Goal: Information Seeking & Learning: Learn about a topic

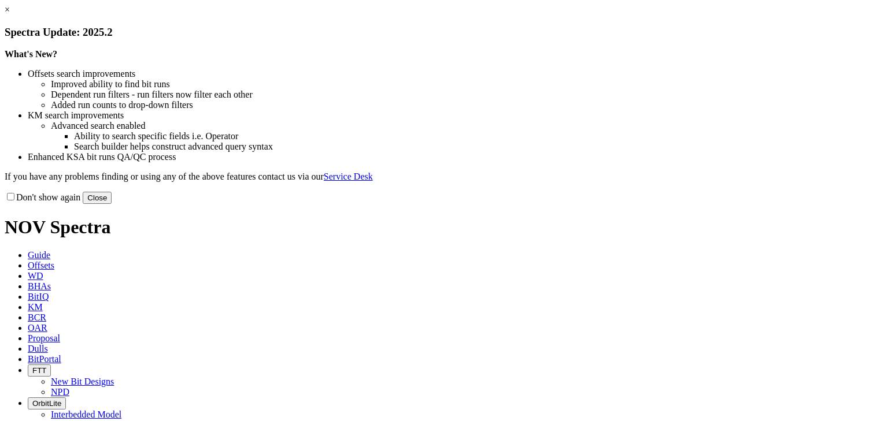
drag, startPoint x: 675, startPoint y: 313, endPoint x: 556, endPoint y: 233, distance: 143.3
click at [112, 204] on button "Close" at bounding box center [97, 198] width 29 height 12
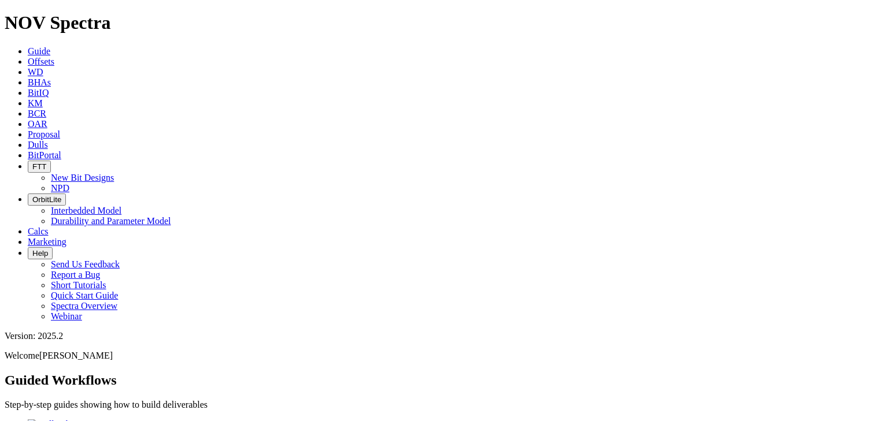
click at [28, 57] on icon at bounding box center [28, 62] width 0 height 10
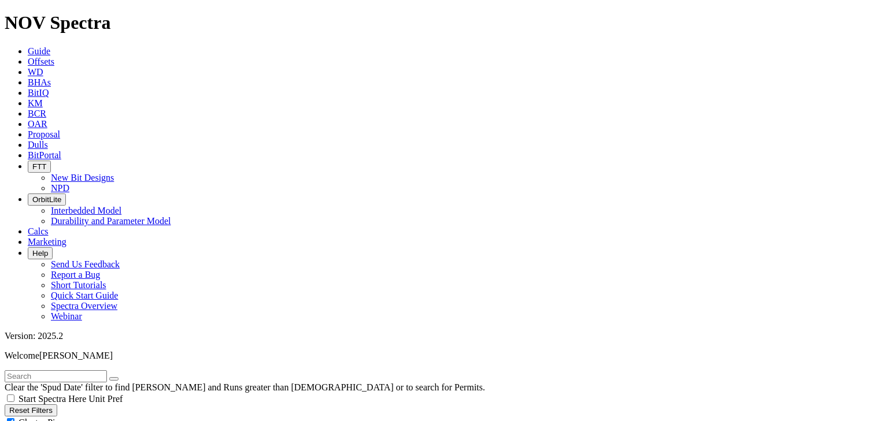
click at [113, 417] on div "Cluster Pins" at bounding box center [444, 423] width 878 height 12
checkbox input "false"
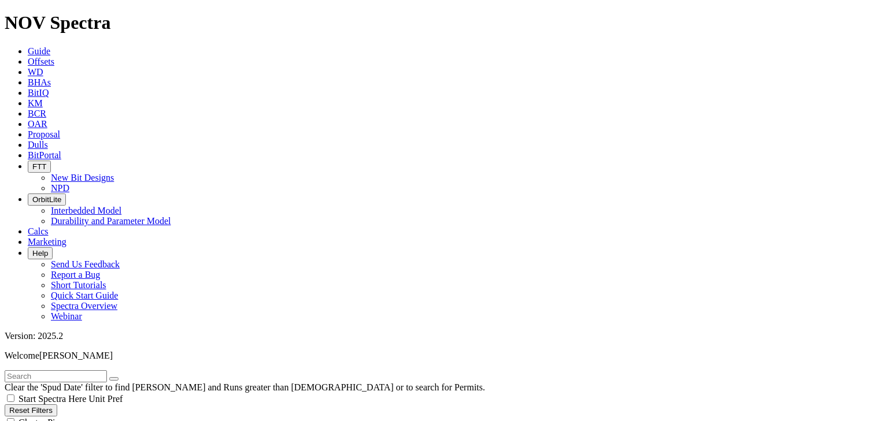
select select "8.75"
checkbox input "false"
select select "? number:8.75 ?"
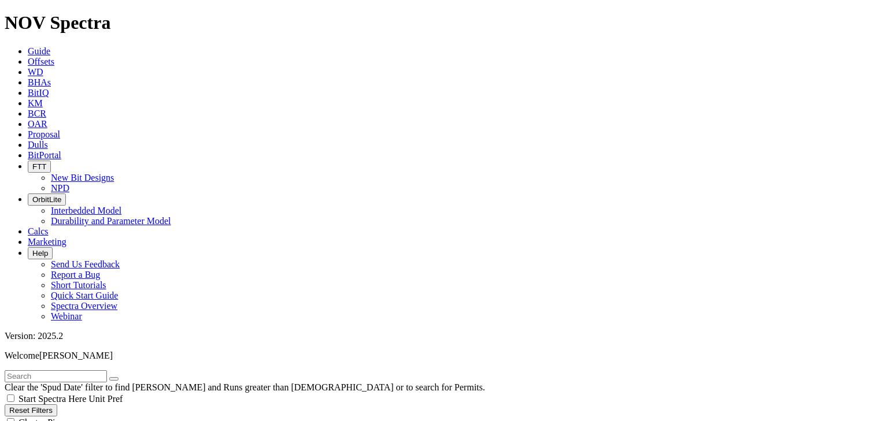
scroll to position [17915, 0]
select select "REEDHYCALOG"
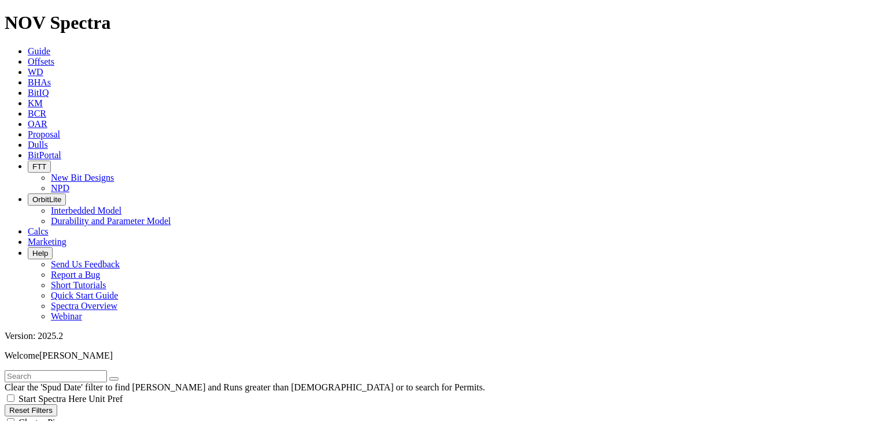
scroll to position [28387, 0]
